Goal: Transaction & Acquisition: Purchase product/service

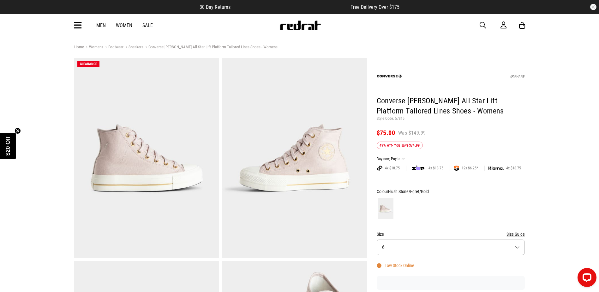
click at [74, 25] on icon at bounding box center [78, 25] width 8 height 10
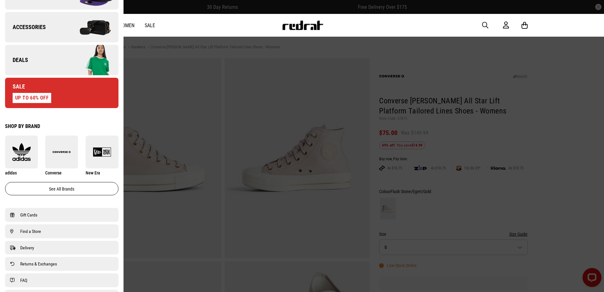
scroll to position [253, 0]
click at [56, 145] on img at bounding box center [61, 152] width 33 height 18
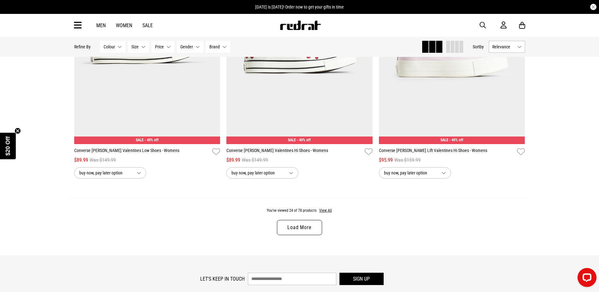
scroll to position [2022, 0]
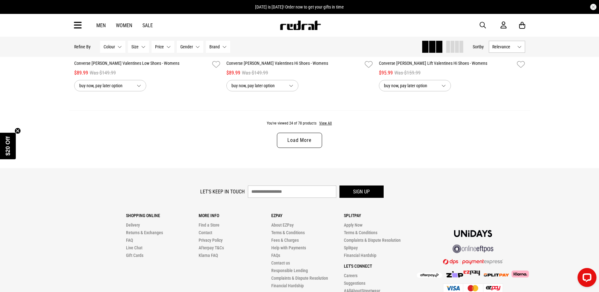
click at [294, 148] on link "Load More" at bounding box center [299, 140] width 45 height 15
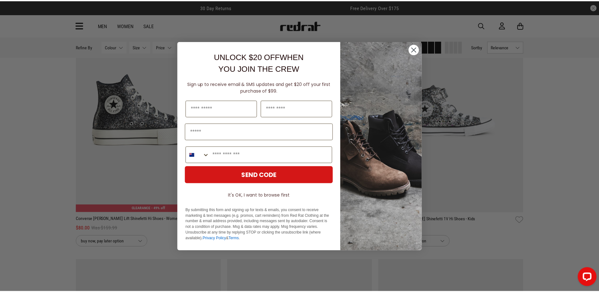
scroll to position [2622, 0]
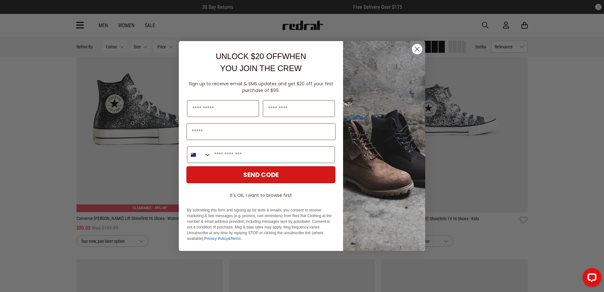
click at [416, 51] on circle "Close dialog" at bounding box center [417, 49] width 10 height 10
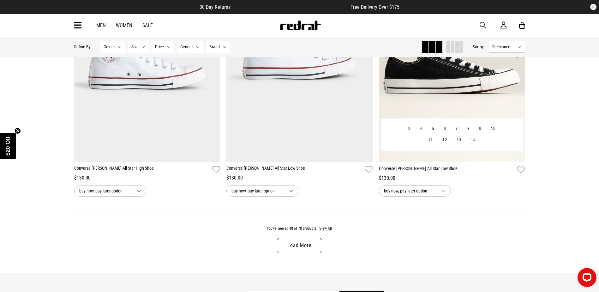
scroll to position [3948, 0]
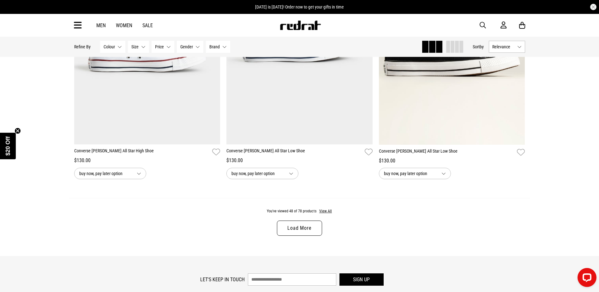
click at [308, 229] on link "Load More" at bounding box center [299, 227] width 45 height 15
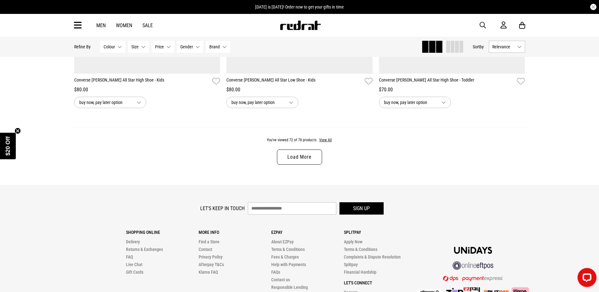
scroll to position [6033, 0]
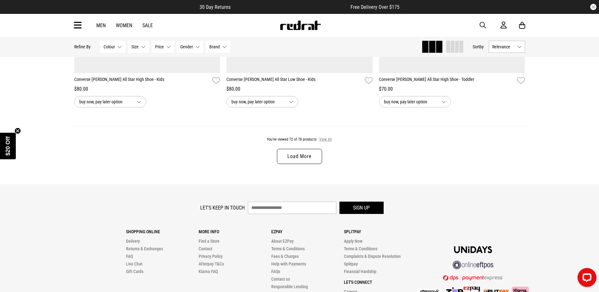
click at [328, 142] on button "View All" at bounding box center [325, 140] width 13 height 6
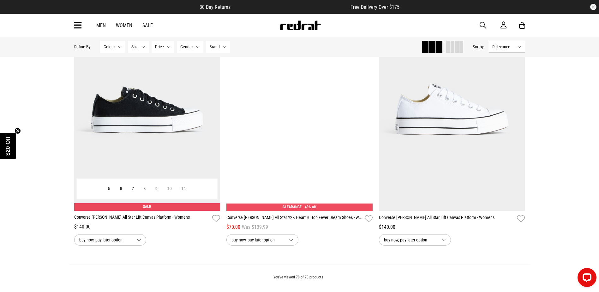
scroll to position [6381, 0]
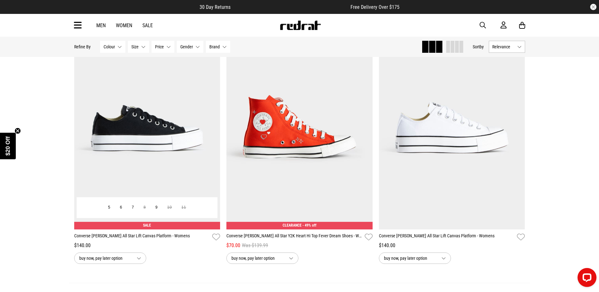
click at [152, 165] on img at bounding box center [147, 126] width 146 height 205
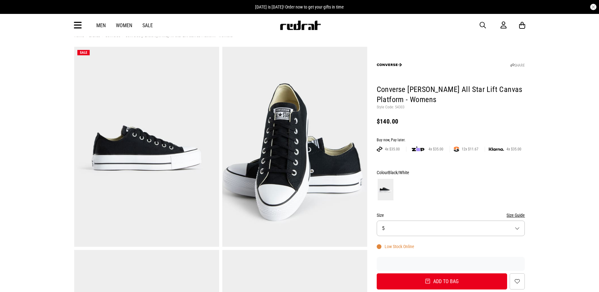
scroll to position [32, 0]
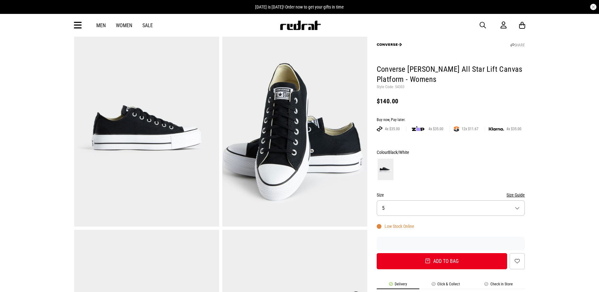
click at [461, 207] on button "Size 5" at bounding box center [451, 207] width 148 height 15
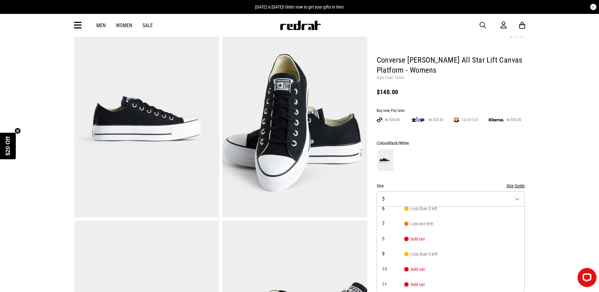
scroll to position [0, 0]
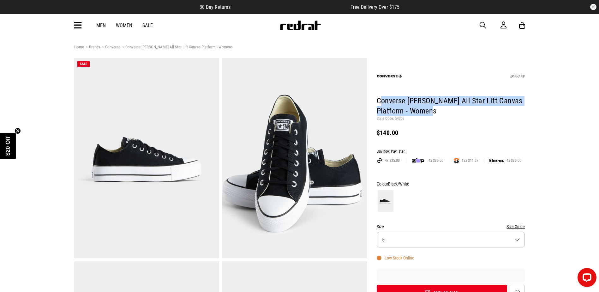
drag, startPoint x: 379, startPoint y: 101, endPoint x: 407, endPoint y: 105, distance: 28.7
click at [441, 114] on h1 "Converse [PERSON_NAME] All Star Lift Canvas Platform - Womens" at bounding box center [451, 106] width 148 height 20
drag, startPoint x: 377, startPoint y: 98, endPoint x: 450, endPoint y: 111, distance: 74.7
copy h1 "Converse [PERSON_NAME] All Star Lift Canvas Platform - Womens"
